Goal: Information Seeking & Learning: Learn about a topic

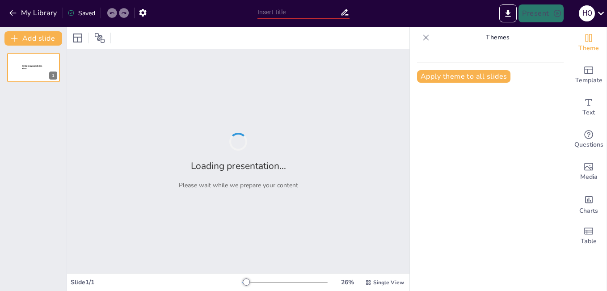
type input "quiz tabla periodica"
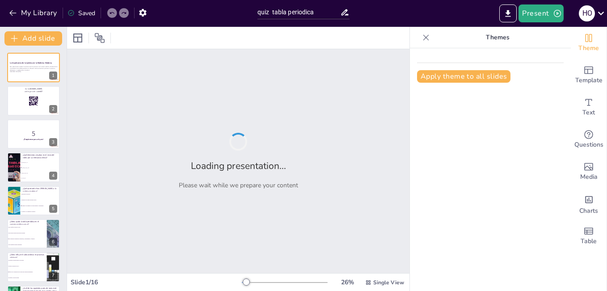
checkbox input "true"
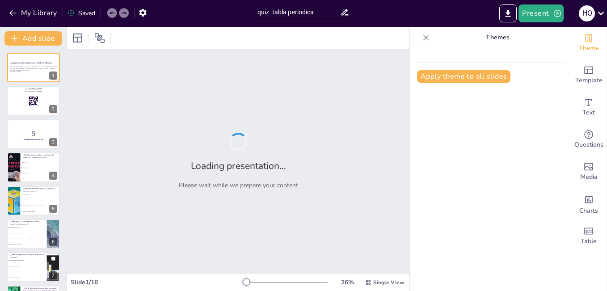
checkbox input "true"
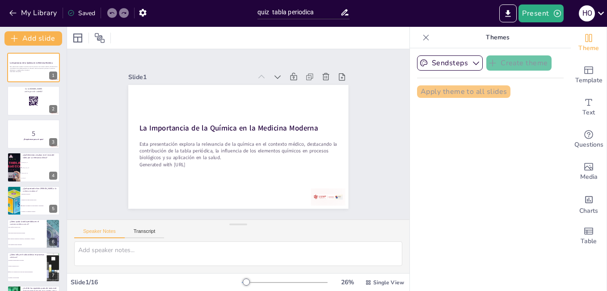
checkbox input "true"
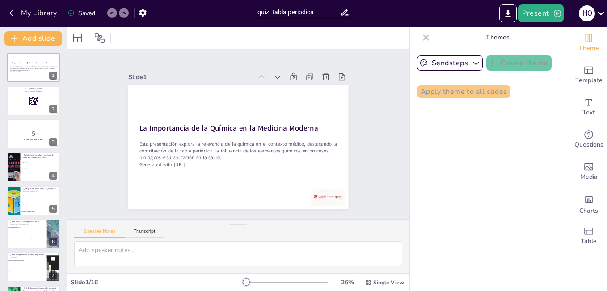
checkbox input "true"
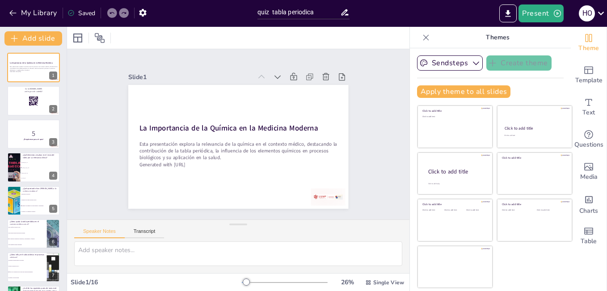
checkbox input "true"
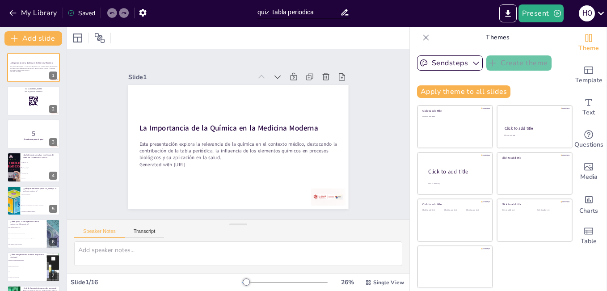
checkbox input "true"
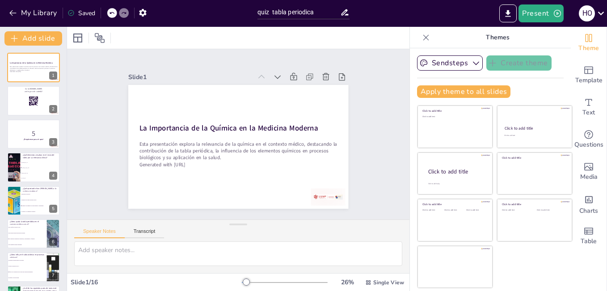
checkbox input "true"
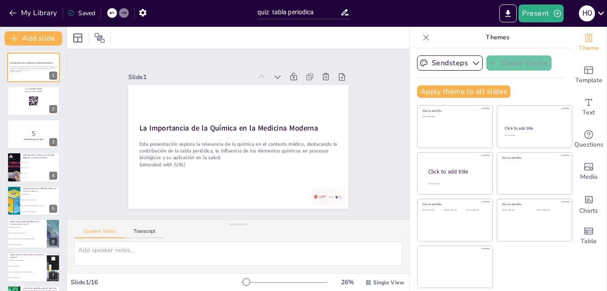
checkbox input "true"
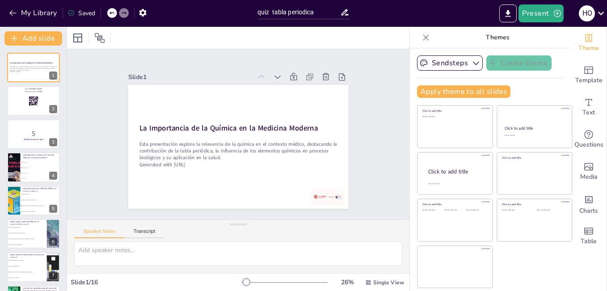
checkbox input "true"
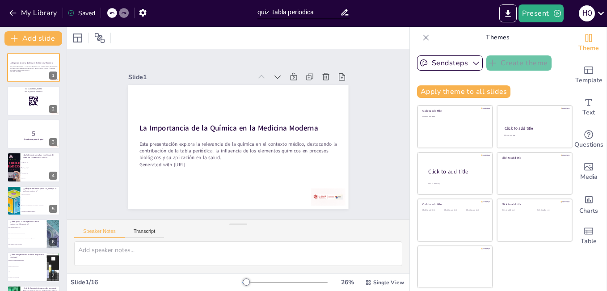
checkbox input "true"
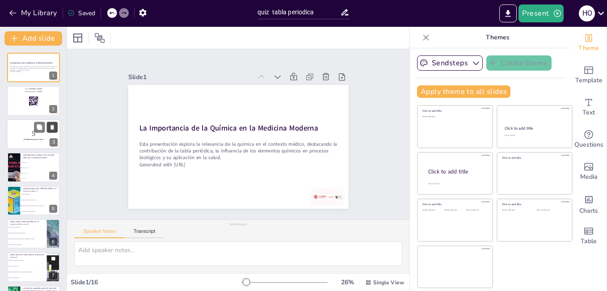
checkbox input "true"
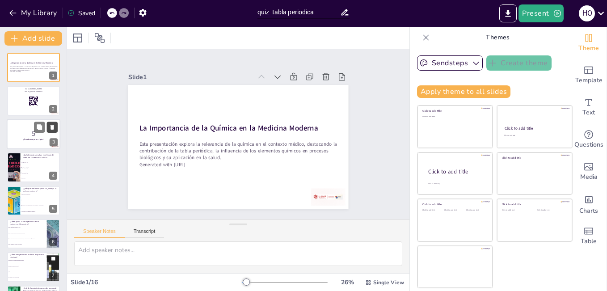
checkbox input "true"
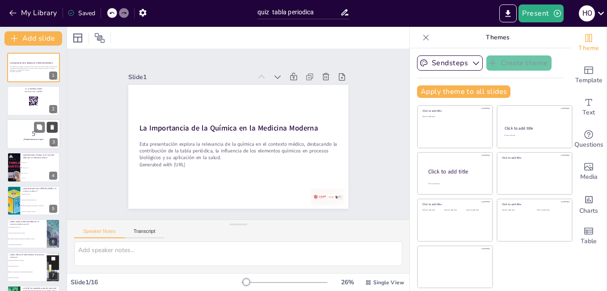
checkbox input "true"
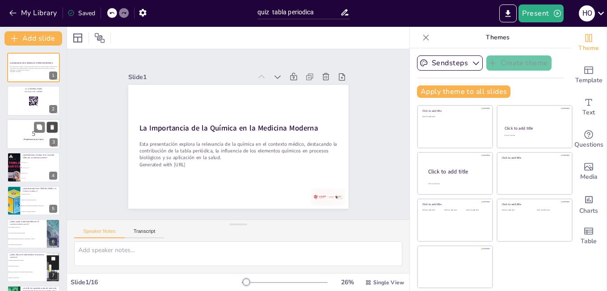
checkbox input "true"
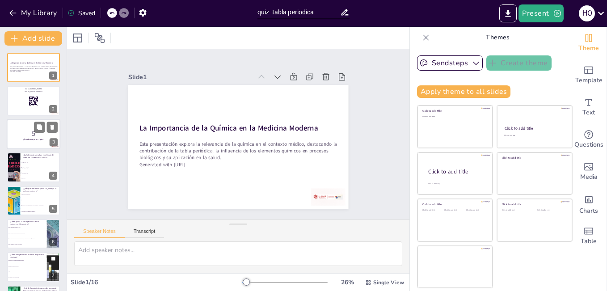
checkbox input "true"
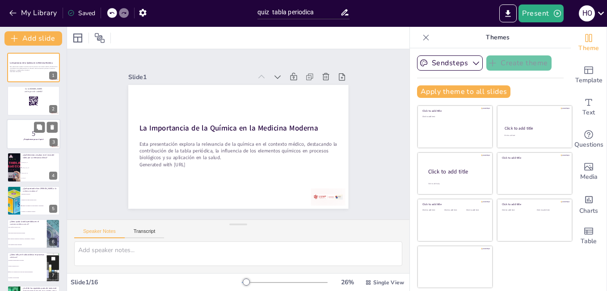
checkbox input "true"
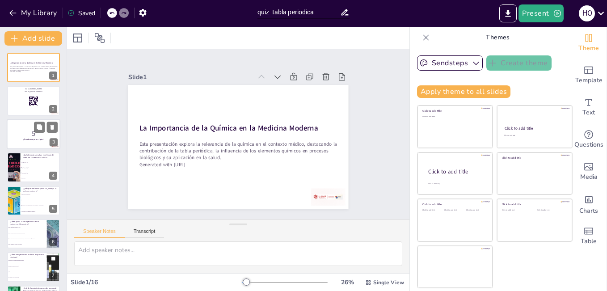
checkbox input "true"
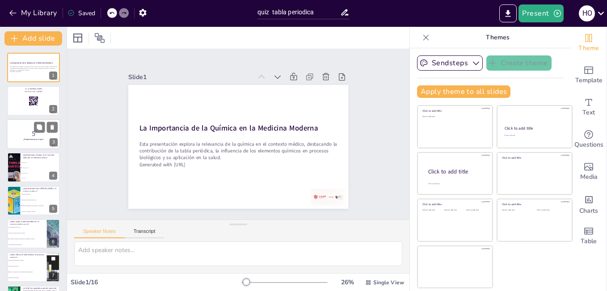
checkbox input "true"
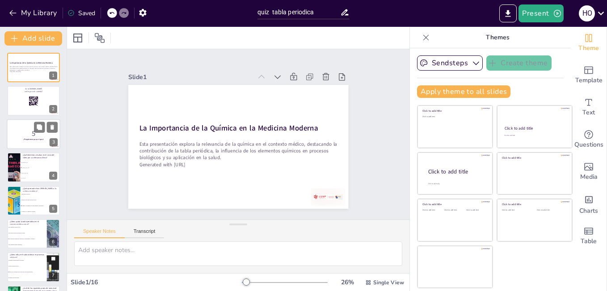
checkbox input "true"
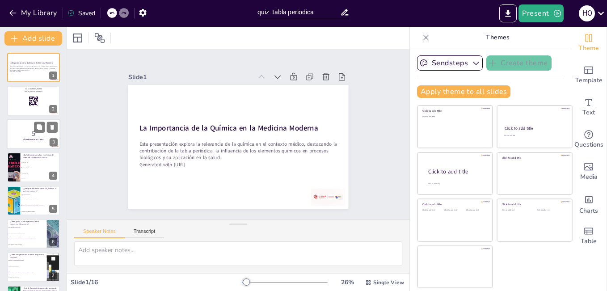
checkbox input "true"
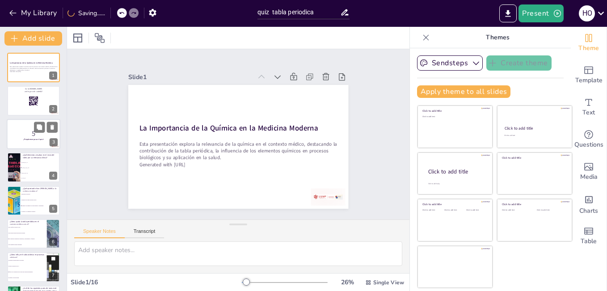
click at [34, 141] on div at bounding box center [34, 134] width 54 height 30
checkbox input "true"
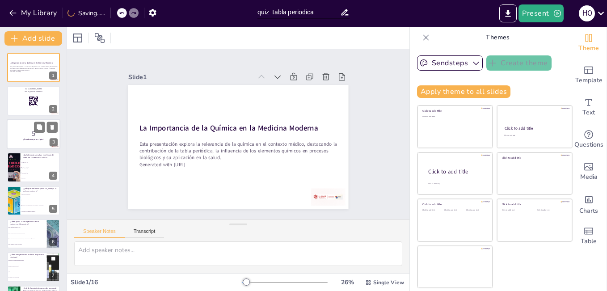
checkbox input "true"
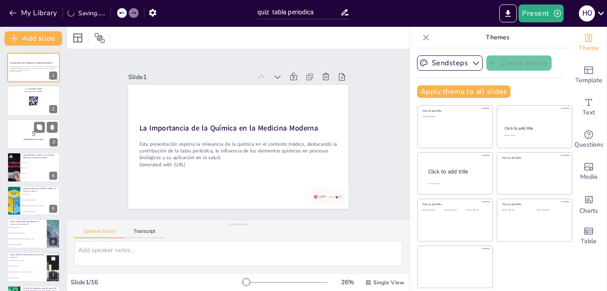
checkbox input "true"
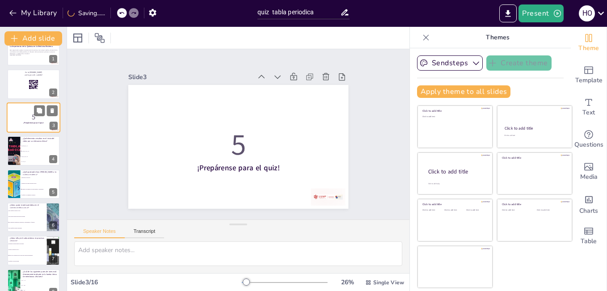
checkbox input "true"
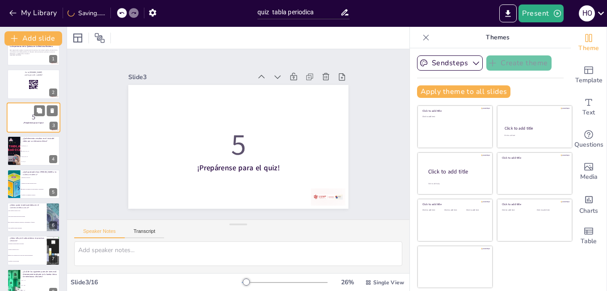
checkbox input "true"
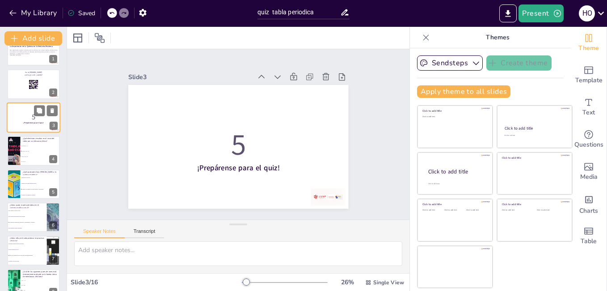
scroll to position [18, 0]
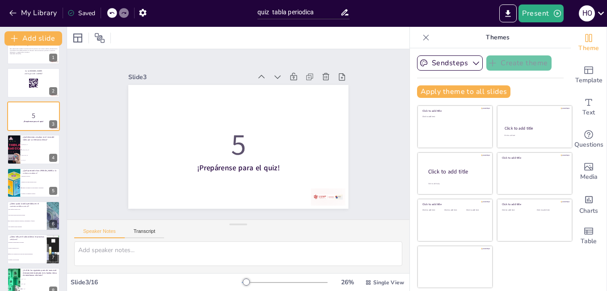
checkbox input "true"
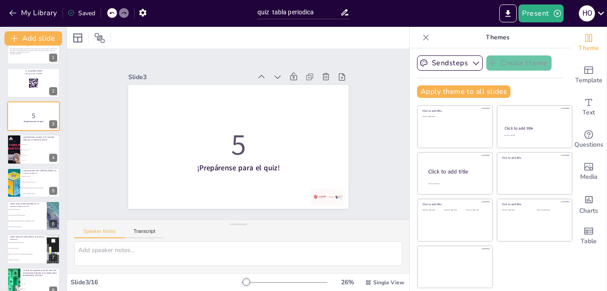
checkbox input "true"
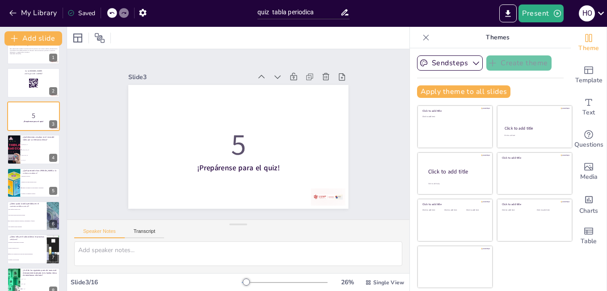
checkbox input "true"
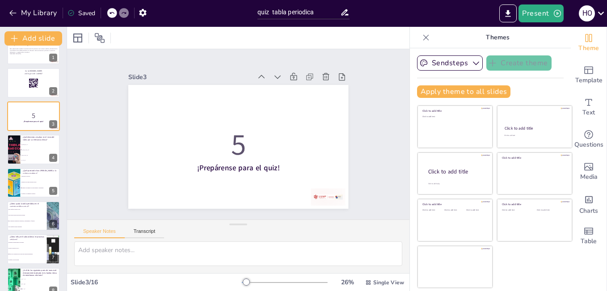
checkbox input "true"
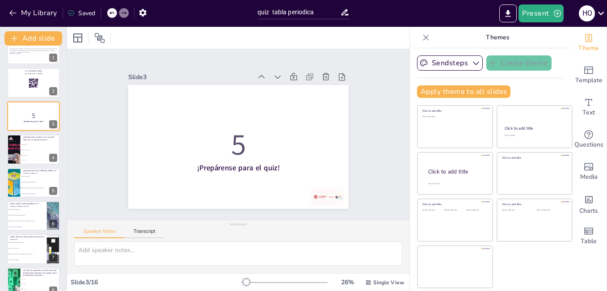
checkbox input "true"
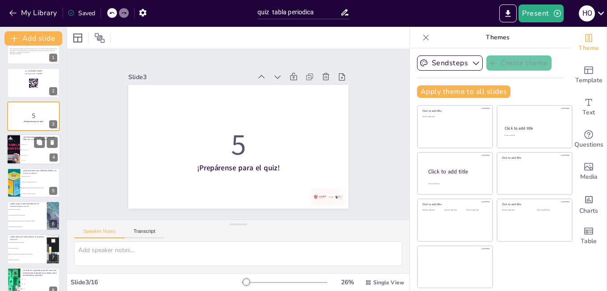
checkbox input "true"
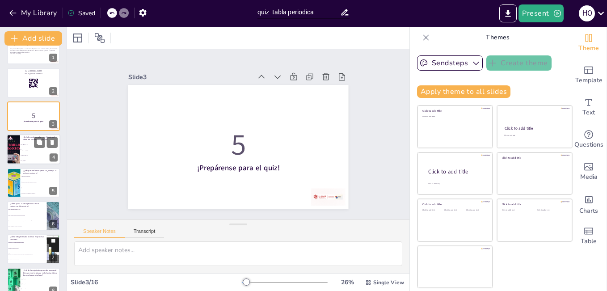
checkbox input "true"
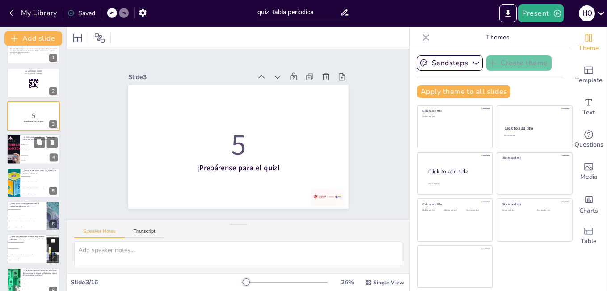
checkbox input "true"
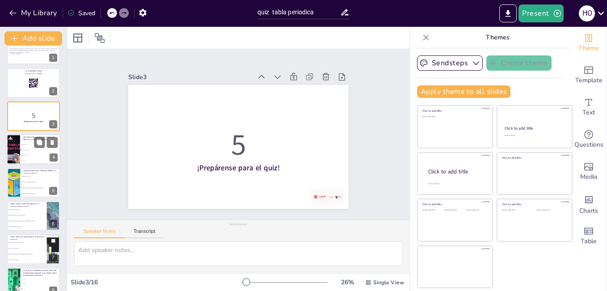
checkbox input "true"
click at [48, 150] on span "O, Na, K, Fe, I, Ca" at bounding box center [40, 149] width 38 height 1
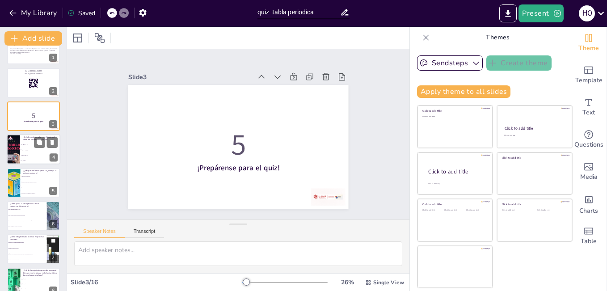
type textarea "La respuesta correcta es O, Na, K, Fe, I, Ca, ya que estos elementos son esenci…"
checkbox input "true"
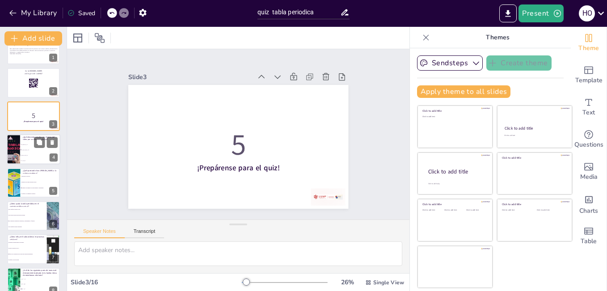
checkbox input "true"
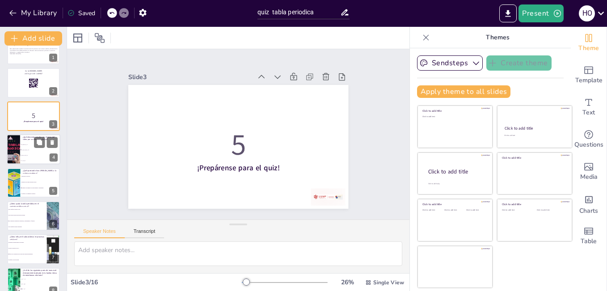
checkbox input "true"
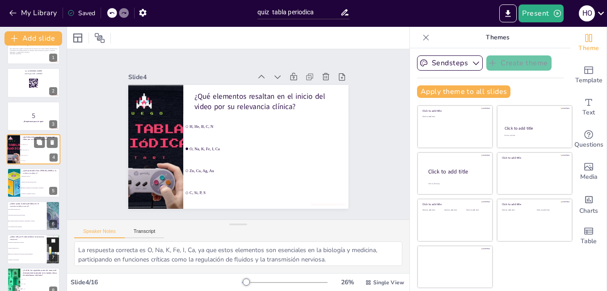
scroll to position [0, 0]
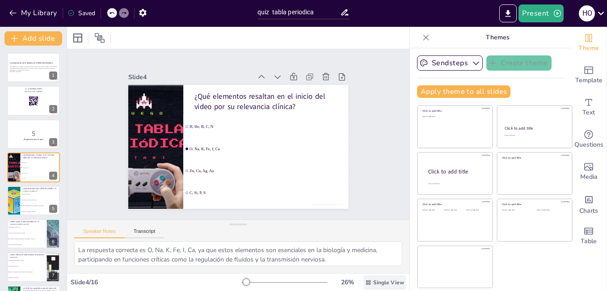
checkbox input "true"
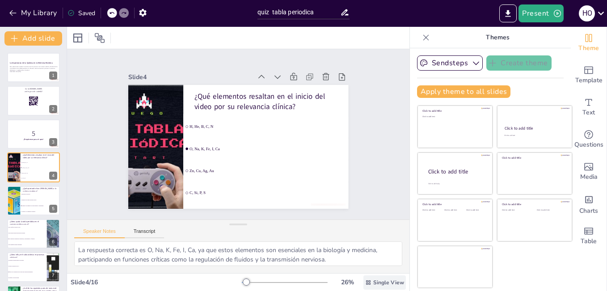
checkbox input "true"
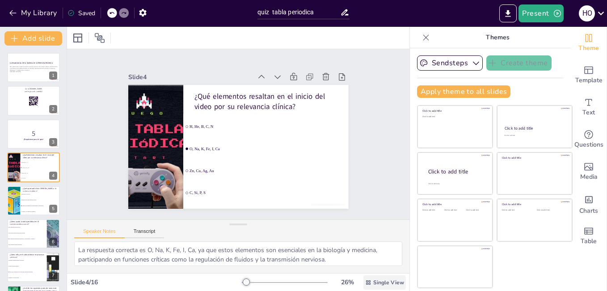
checkbox input "true"
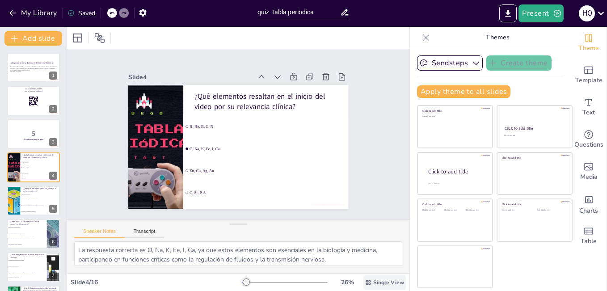
checkbox input "true"
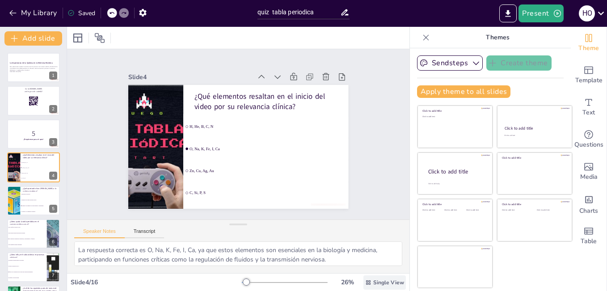
checkbox input "true"
click at [30, 198] on li "Estableció las reglas del enlace iónico" at bounding box center [40, 200] width 40 height 6
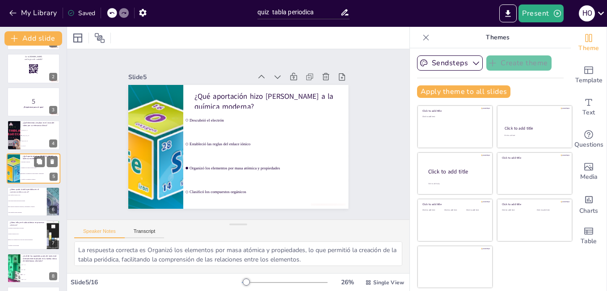
click at [30, 198] on li "Para clasificar células por tipo" at bounding box center [27, 195] width 40 height 5
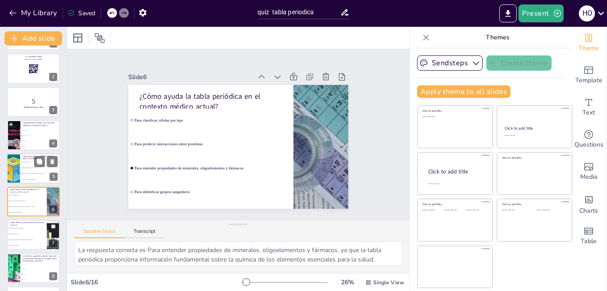
scroll to position [66, 0]
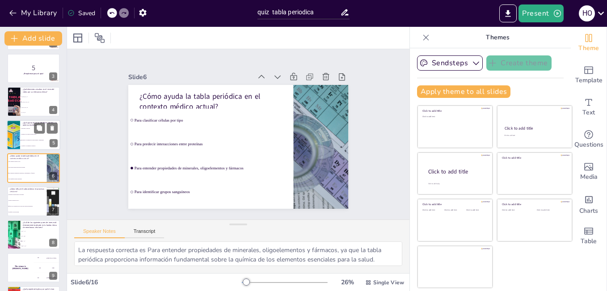
click at [30, 198] on li "Facilita la síntesis de DNA" at bounding box center [27, 200] width 40 height 5
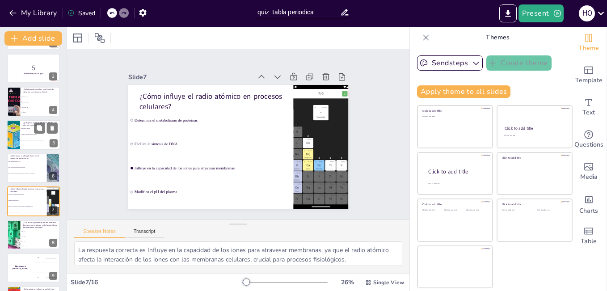
scroll to position [99, 0]
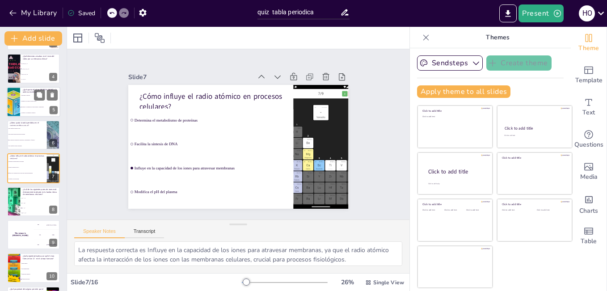
click at [30, 198] on span "Ca²⁺ / Cl⁻" at bounding box center [41, 198] width 38 height 1
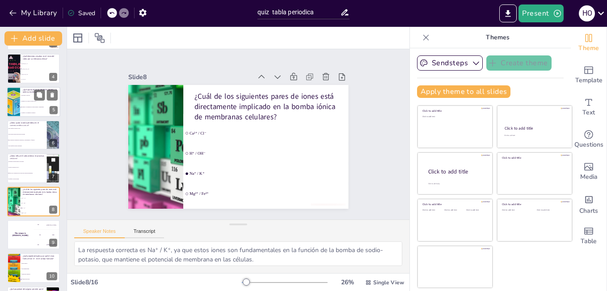
scroll to position [132, 0]
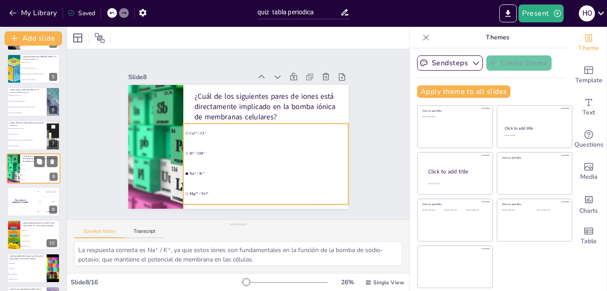
click at [30, 171] on li "H⁺ / OH⁻" at bounding box center [40, 170] width 40 height 5
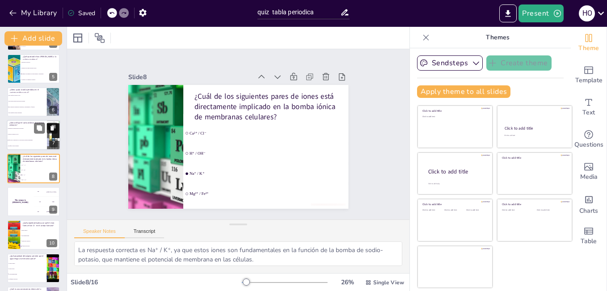
click at [30, 146] on span "Modifica el pH del plasma" at bounding box center [27, 146] width 38 height 1
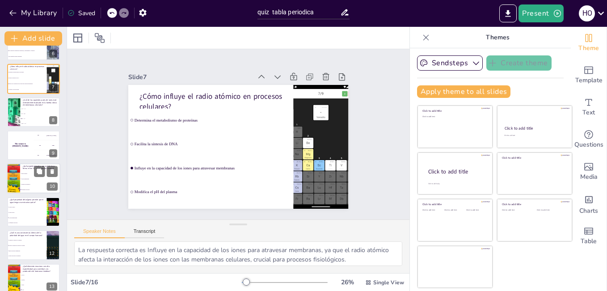
click at [23, 185] on li "Energía de ionización" at bounding box center [40, 184] width 40 height 5
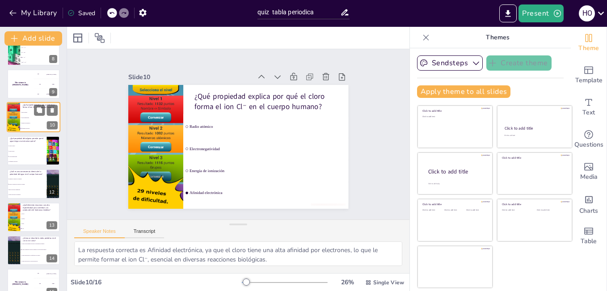
scroll to position [297, 0]
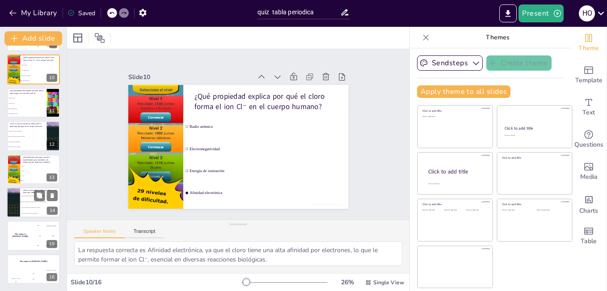
click at [26, 211] on li "Como una lista útil solo para laboratorios" at bounding box center [40, 214] width 40 height 6
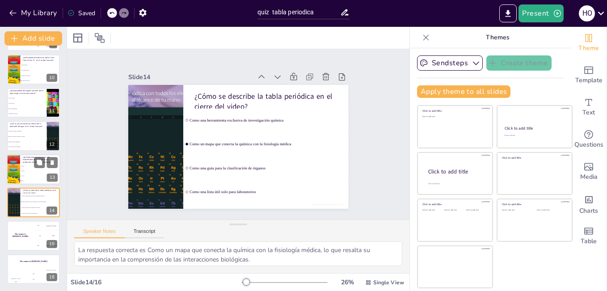
click at [30, 169] on li "Fósforo" at bounding box center [40, 171] width 40 height 5
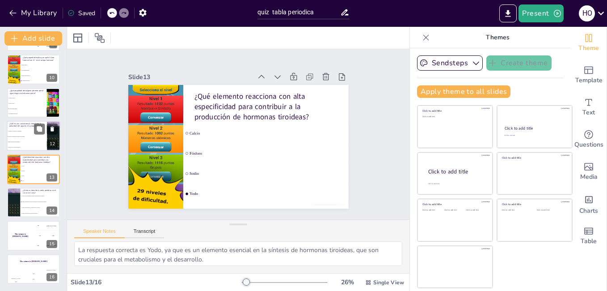
click at [28, 141] on span "Inhibe reacciones enzimáticas" at bounding box center [27, 141] width 38 height 1
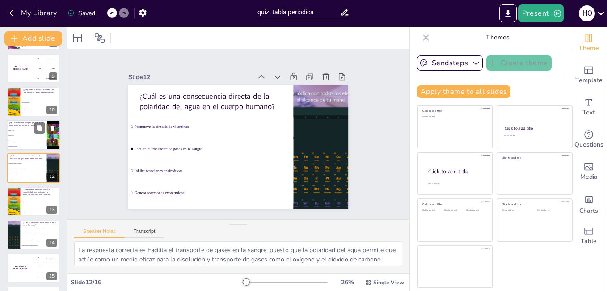
click at [21, 135] on span "Su radio iónico" at bounding box center [27, 135] width 38 height 1
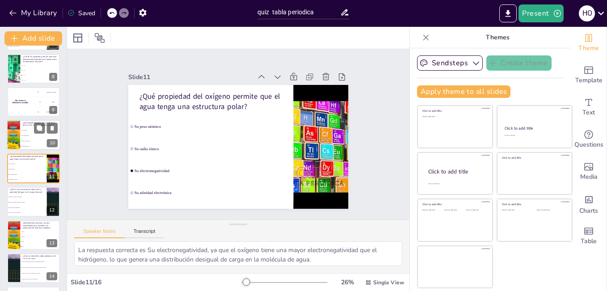
click at [26, 130] on span "Radio atómico" at bounding box center [40, 130] width 38 height 1
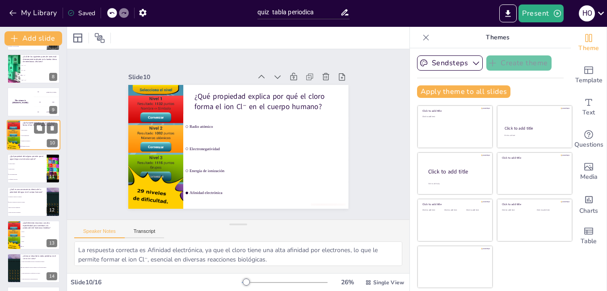
scroll to position [199, 0]
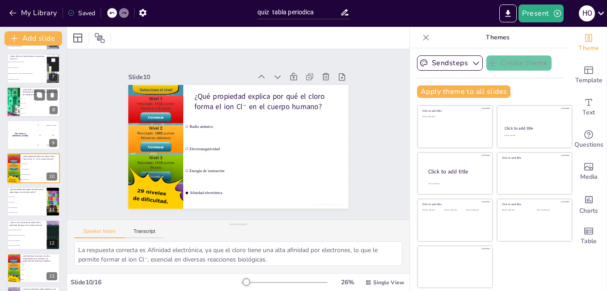
click at [38, 104] on li "H⁺ / OH⁻" at bounding box center [40, 103] width 40 height 5
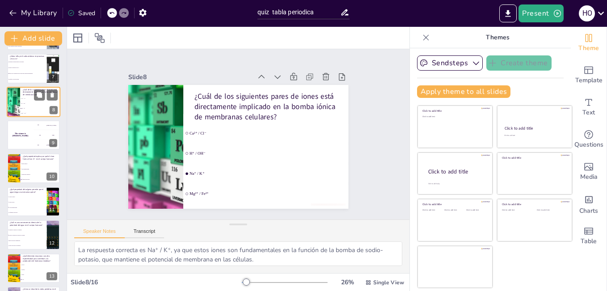
scroll to position [132, 0]
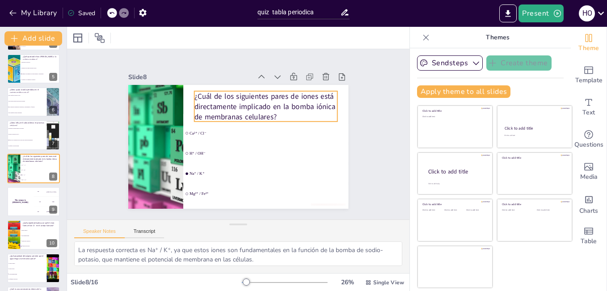
click at [195, 94] on p "¿Cuál de los siguientes pares de iones está directamente implicado en la bomba …" at bounding box center [266, 106] width 143 height 31
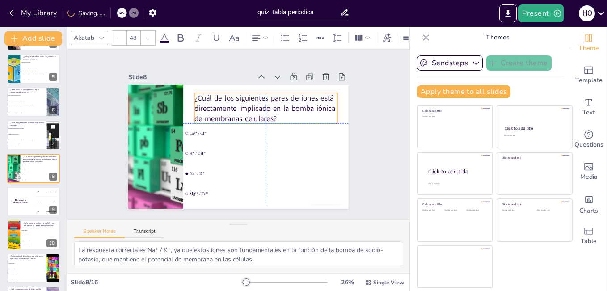
click at [195, 97] on p "¿Cuál de los siguientes pares de iones está directamente implicado en la bomba …" at bounding box center [266, 108] width 143 height 31
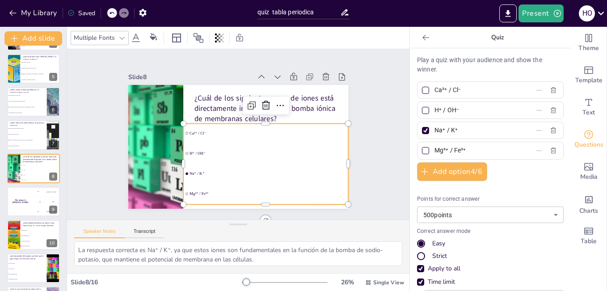
click at [246, 154] on li "H⁺ / OH⁻" at bounding box center [265, 153] width 165 height 19
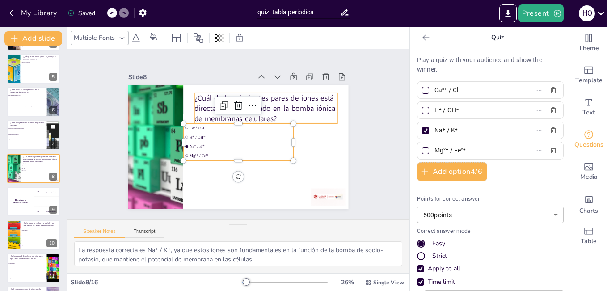
click at [268, 102] on p "¿Cuál de los siguientes pares de iones está directamente implicado en la bomba …" at bounding box center [266, 108] width 143 height 31
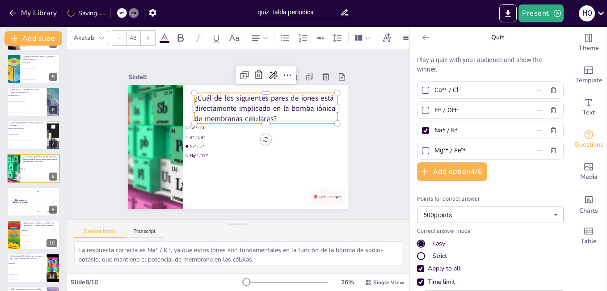
click at [229, 102] on p "¿Cuál de los siguientes pares de iones está directamente implicado en la bomba …" at bounding box center [266, 108] width 143 height 31
click at [269, 72] on icon at bounding box center [273, 75] width 9 height 8
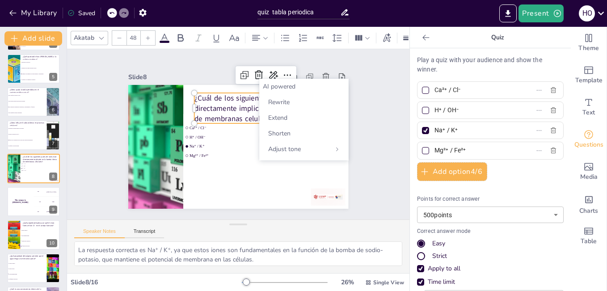
click at [231, 97] on p "¿Cuál de los siguientes pares de iones está directamente implicado en la bomba …" at bounding box center [266, 108] width 143 height 31
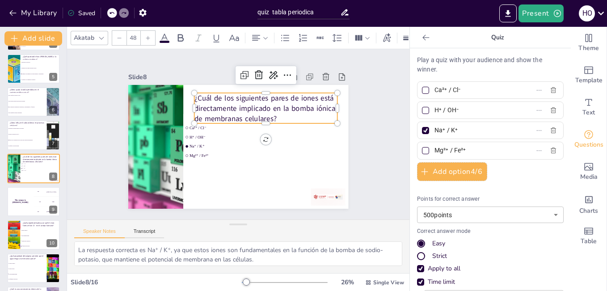
click at [241, 98] on p "¿Cuál de los siguientes pares de iones está directamente implicado en la bomba …" at bounding box center [266, 108] width 143 height 31
click at [212, 141] on span "Na⁺ / K⁺" at bounding box center [235, 146] width 95 height 46
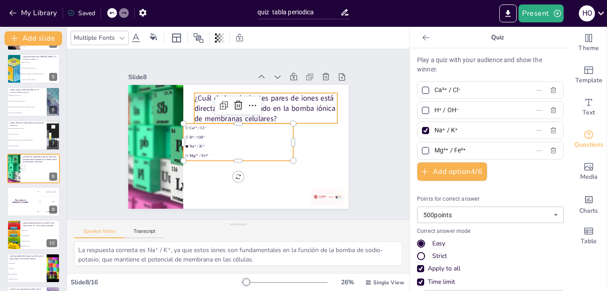
click at [199, 103] on p "¿Cuál de los siguientes pares de iones está directamente implicado en la bomba …" at bounding box center [266, 108] width 143 height 31
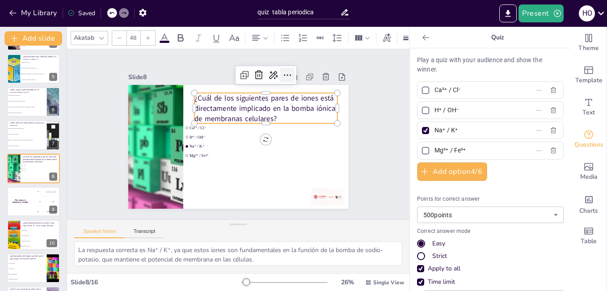
click at [282, 73] on icon at bounding box center [287, 75] width 11 height 11
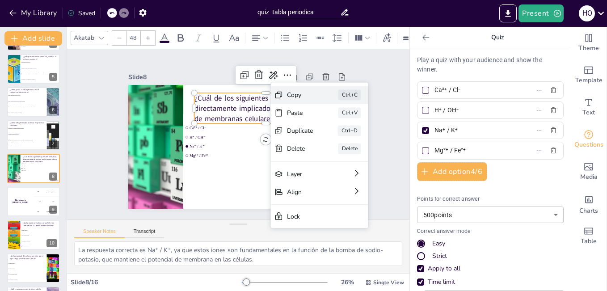
click at [348, 164] on div "Copy" at bounding box center [362, 171] width 28 height 14
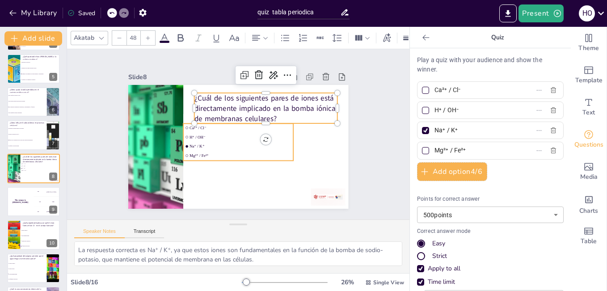
click at [216, 142] on li "Na⁺ / K⁺" at bounding box center [238, 146] width 110 height 8
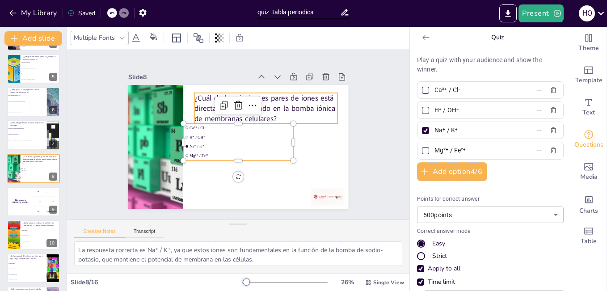
click at [265, 103] on p "¿Cuál de los siguientes pares de iones está directamente implicado en la bomba …" at bounding box center [266, 108] width 143 height 31
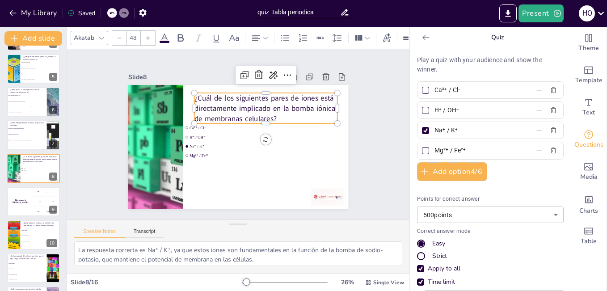
click at [250, 103] on p "¿Cuál de los siguientes pares de iones está directamente implicado en la bomba …" at bounding box center [271, 115] width 146 height 60
click at [250, 103] on p "¿Cuál de los siguientes pares de iones está directamente implicado en la bomba …" at bounding box center [266, 108] width 143 height 31
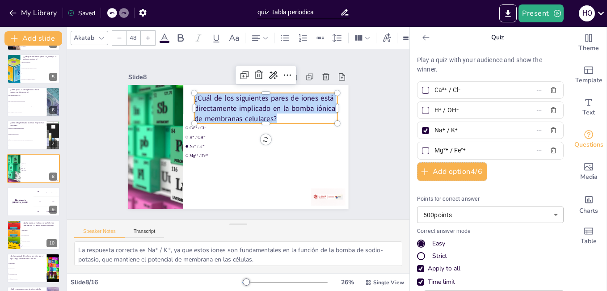
drag, startPoint x: 270, startPoint y: 118, endPoint x: 188, endPoint y: 97, distance: 84.1
click at [195, 97] on p "¿Cuál de los siguientes pares de iones está directamente implicado en la bomba …" at bounding box center [266, 108] width 143 height 31
copy p "¿Cuál de los siguientes pares de iones está directamente implicado en la bomba …"
click at [209, 135] on span "H⁺ / OH⁻" at bounding box center [241, 137] width 102 height 5
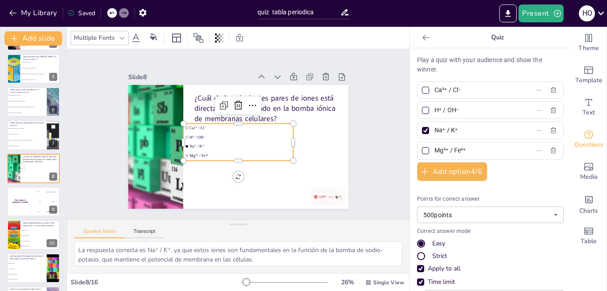
drag, startPoint x: 429, startPoint y: 91, endPoint x: 454, endPoint y: 89, distance: 24.7
click at [454, 89] on input "Ca²⁺ / Cl⁻" at bounding box center [476, 90] width 83 height 13
click at [456, 110] on input "H⁺ / OH⁻" at bounding box center [476, 110] width 83 height 13
click at [458, 153] on input "Mg²⁺ / Fe²⁺" at bounding box center [476, 150] width 83 height 13
click at [452, 129] on input "Na⁺ / K⁺" at bounding box center [476, 130] width 83 height 13
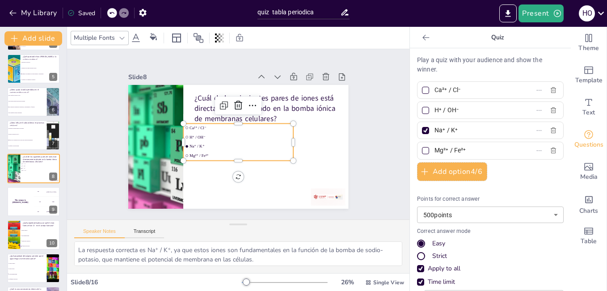
drag, startPoint x: 429, startPoint y: 130, endPoint x: 450, endPoint y: 129, distance: 21.0
click at [450, 129] on input "Na⁺ / K⁺" at bounding box center [476, 130] width 83 height 13
click at [410, 145] on div "Play a quiz with your audience and show the winner. Ca²⁺ / Cl⁻ H⁺ / OH⁻ Na⁺ / K…" at bounding box center [490, 169] width 161 height 243
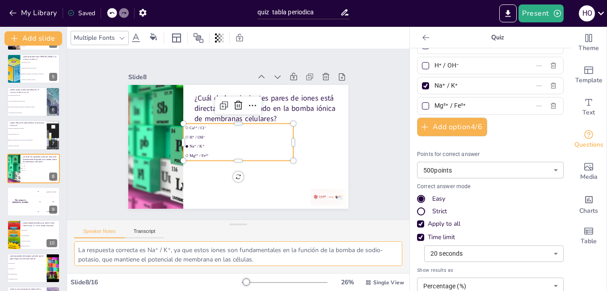
scroll to position [2, 0]
drag, startPoint x: 77, startPoint y: 249, endPoint x: 261, endPoint y: 254, distance: 183.9
click at [259, 255] on textarea "La respuesta correcta es Na⁺ / K⁺, ya que estos iones son fundamentales en la f…" at bounding box center [238, 254] width 328 height 25
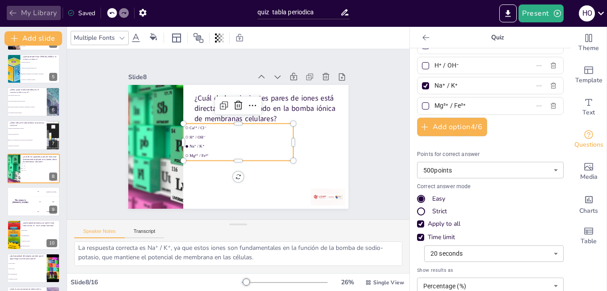
click at [26, 13] on button "My Library" at bounding box center [34, 13] width 54 height 14
